Goal: Find contact information: Find contact information

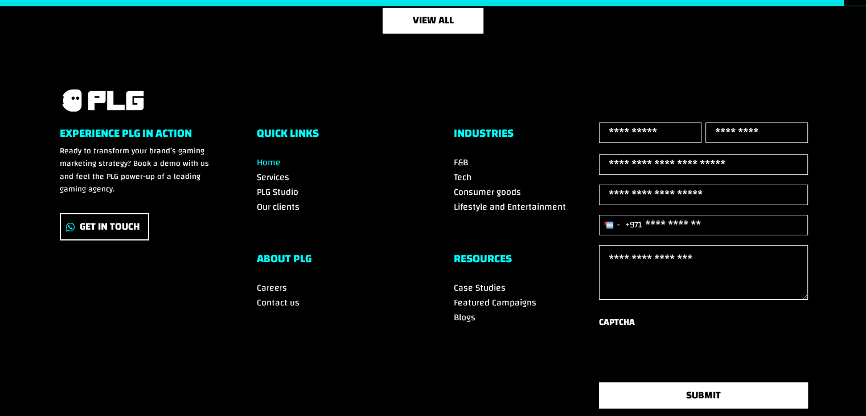
scroll to position [3937, 0]
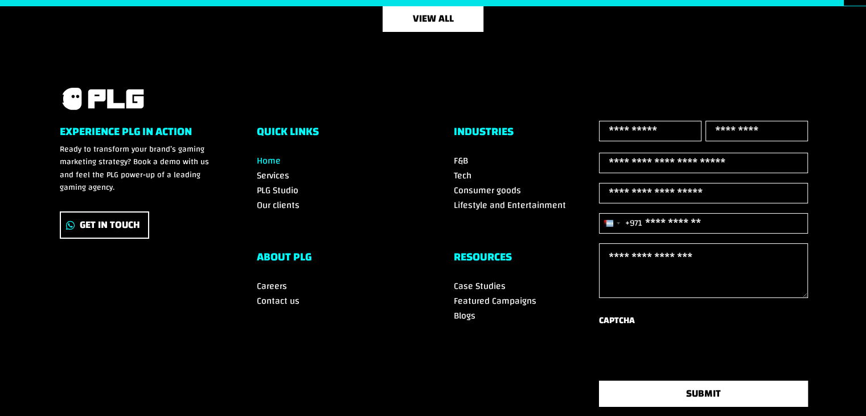
click at [286, 298] on span "Contact us" at bounding box center [278, 300] width 43 height 17
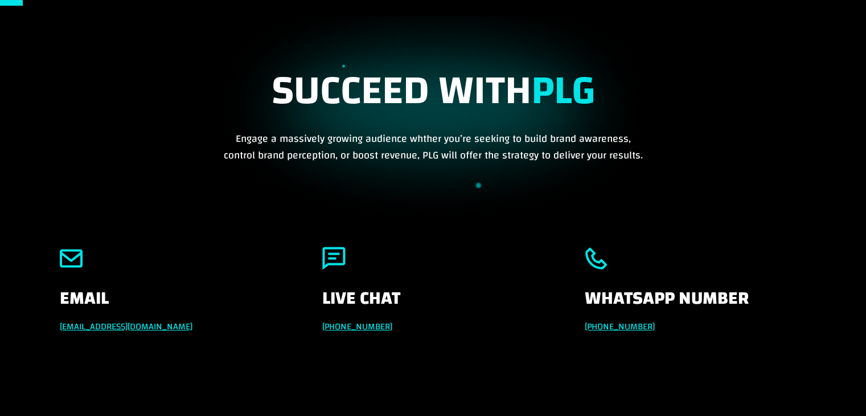
drag, startPoint x: 872, startPoint y: 164, endPoint x: 863, endPoint y: 48, distance: 116.5
click at [863, 48] on html "We value your privacy We use cookies to enhance your browsing experience, serve…" at bounding box center [433, 179] width 866 height 415
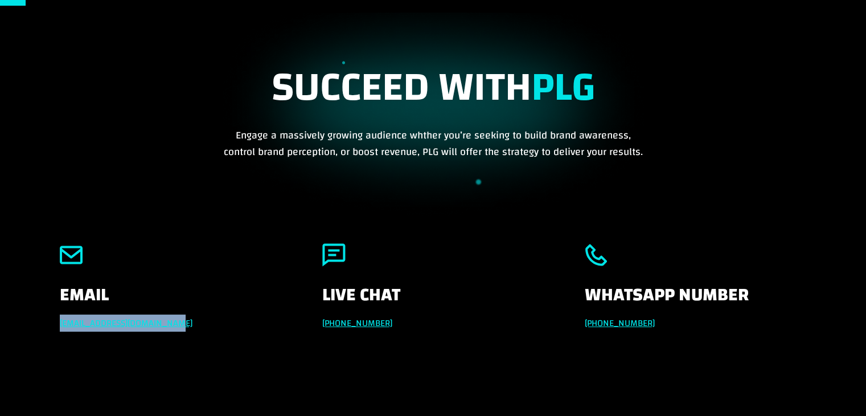
drag, startPoint x: 194, startPoint y: 322, endPoint x: 56, endPoint y: 321, distance: 137.8
click at [56, 321] on div "Email [EMAIL_ADDRESS][DOMAIN_NAME] Live Chat [PHONE_NUMBER] Whatsapp Number [PH…" at bounding box center [433, 312] width 866 height 172
copy link "[EMAIL_ADDRESS][DOMAIN_NAME]"
